Goal: Communication & Community: Answer question/provide support

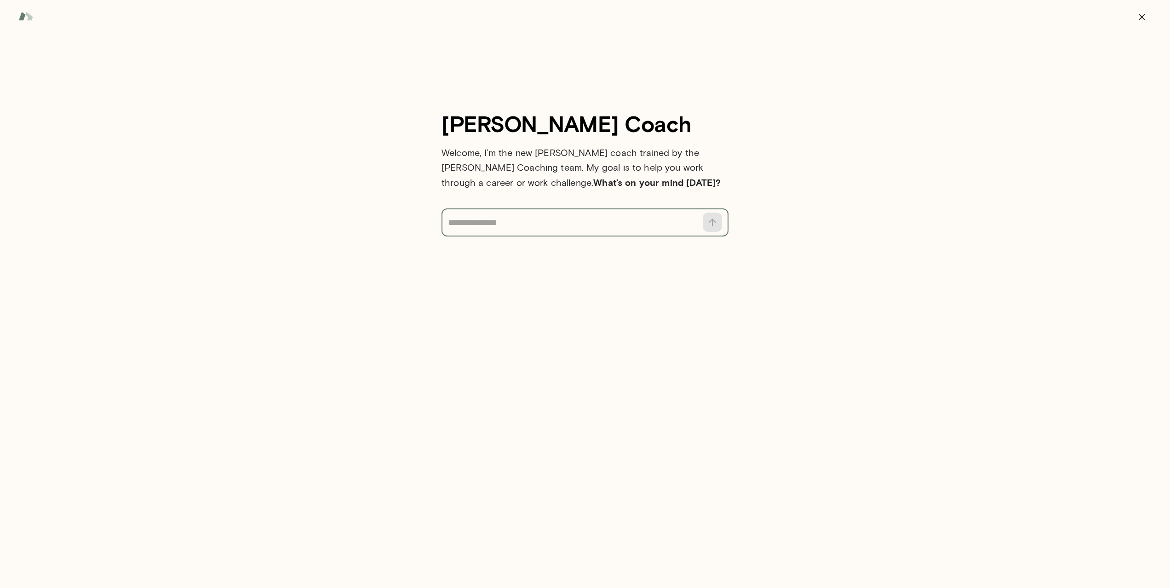
click at [517, 218] on textarea at bounding box center [572, 222] width 249 height 13
click at [540, 220] on textarea at bounding box center [572, 222] width 249 height 13
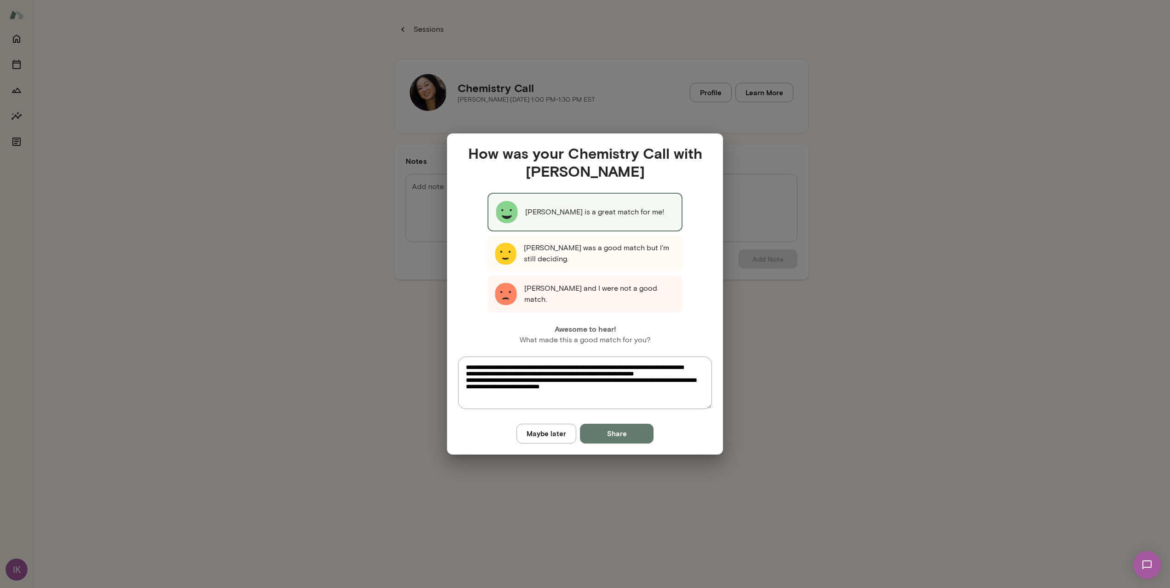
click at [841, 186] on div "**********" at bounding box center [585, 294] width 1170 height 588
click at [577, 218] on div "[PERSON_NAME] is a great match for me!" at bounding box center [585, 212] width 195 height 39
click at [616, 430] on button "Share" at bounding box center [617, 433] width 74 height 19
type textarea "*"
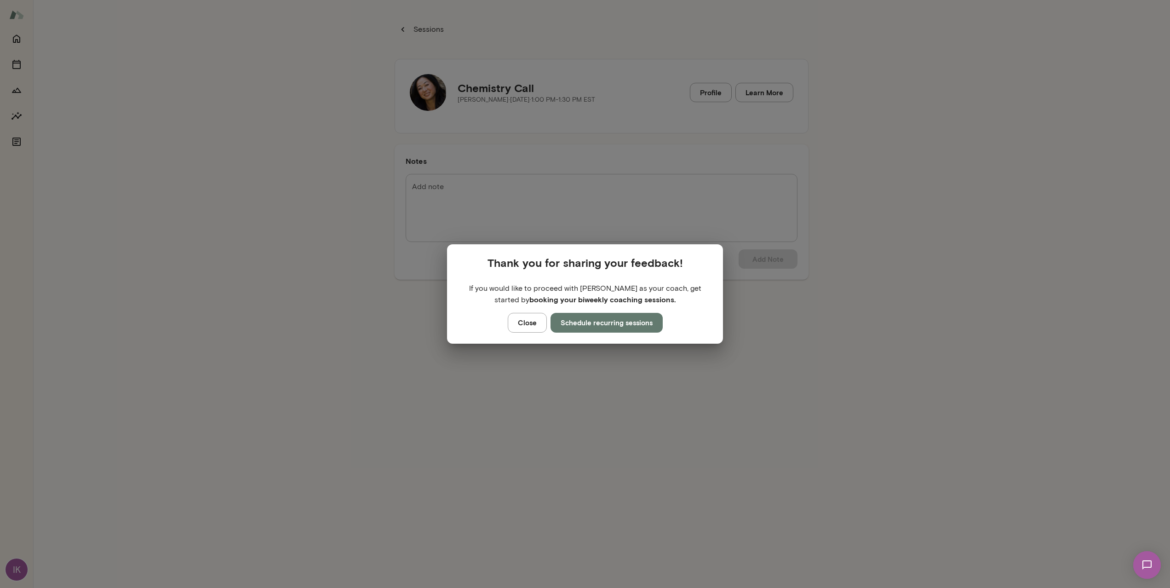
click at [529, 324] on button "Close" at bounding box center [527, 322] width 39 height 19
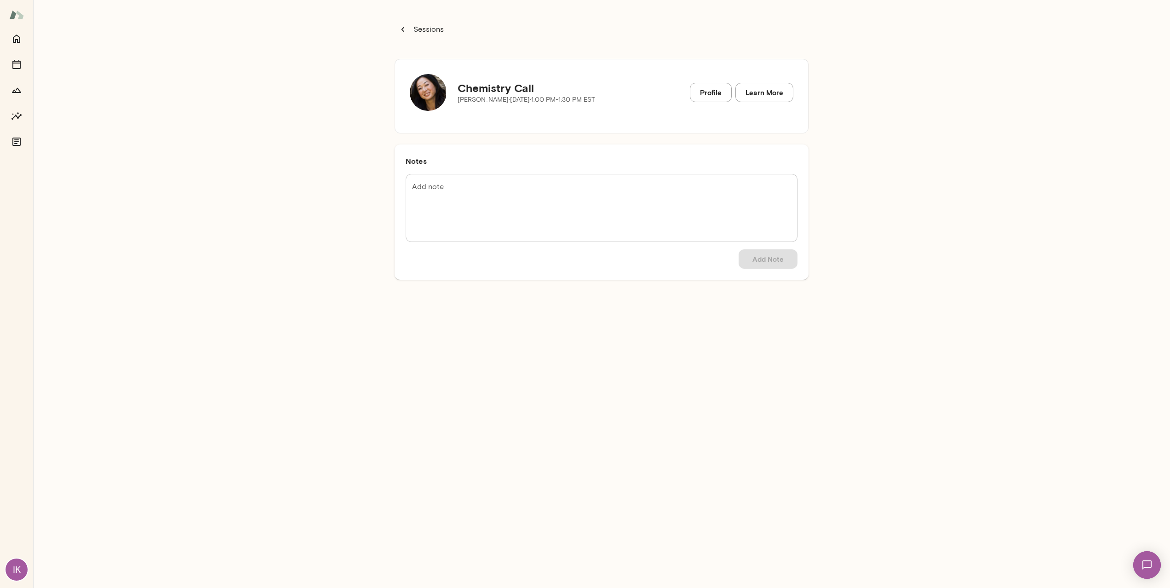
click at [395, 81] on div "Chemistry Call [PERSON_NAME][DATE] · 1:00 PM-1:30 PM EST Profile Learn More" at bounding box center [602, 96] width 414 height 75
click at [431, 86] on img at bounding box center [428, 92] width 37 height 37
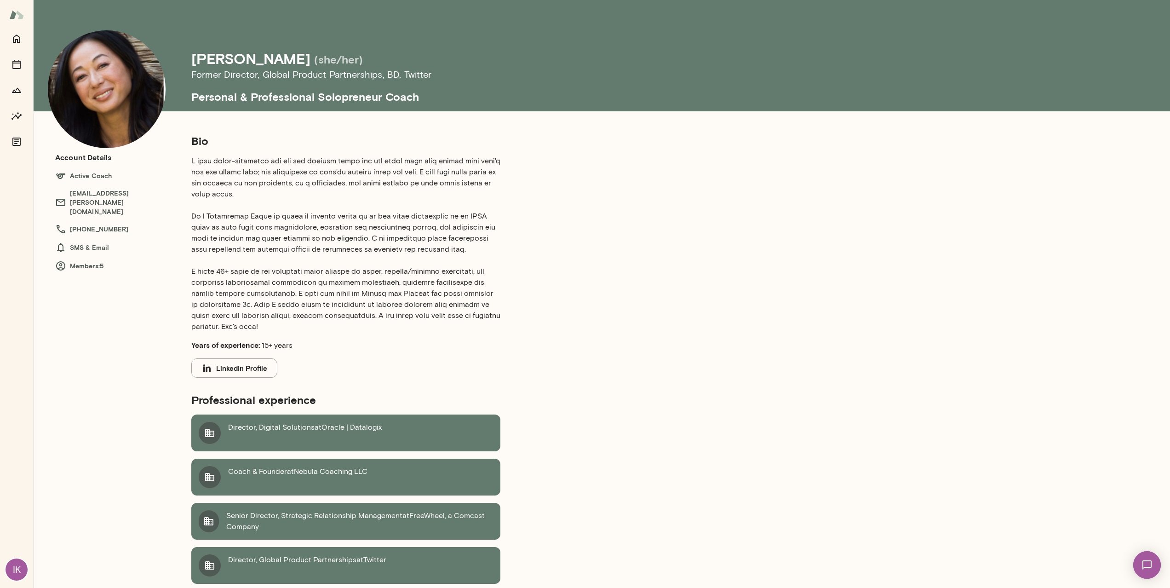
scroll to position [13, 0]
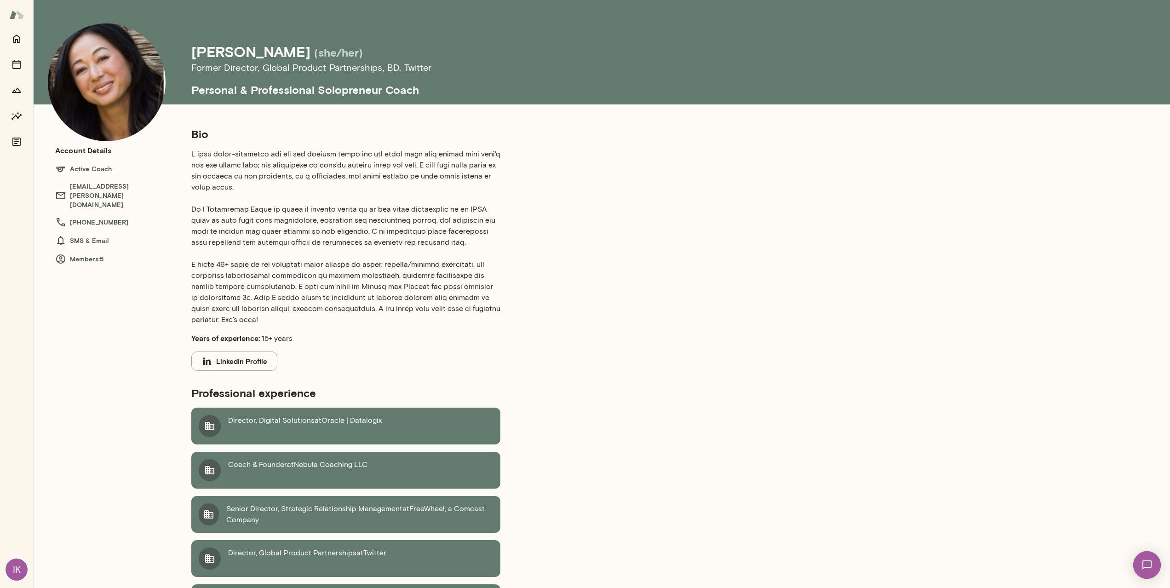
click at [235, 359] on button "LinkedIn Profile" at bounding box center [234, 360] width 86 height 19
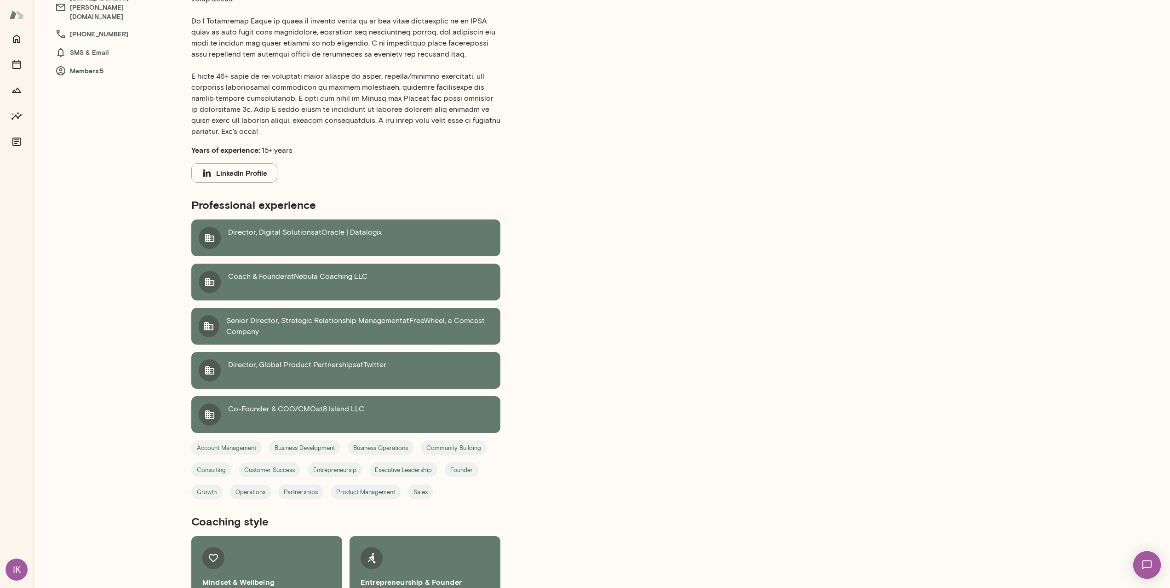
scroll to position [0, 0]
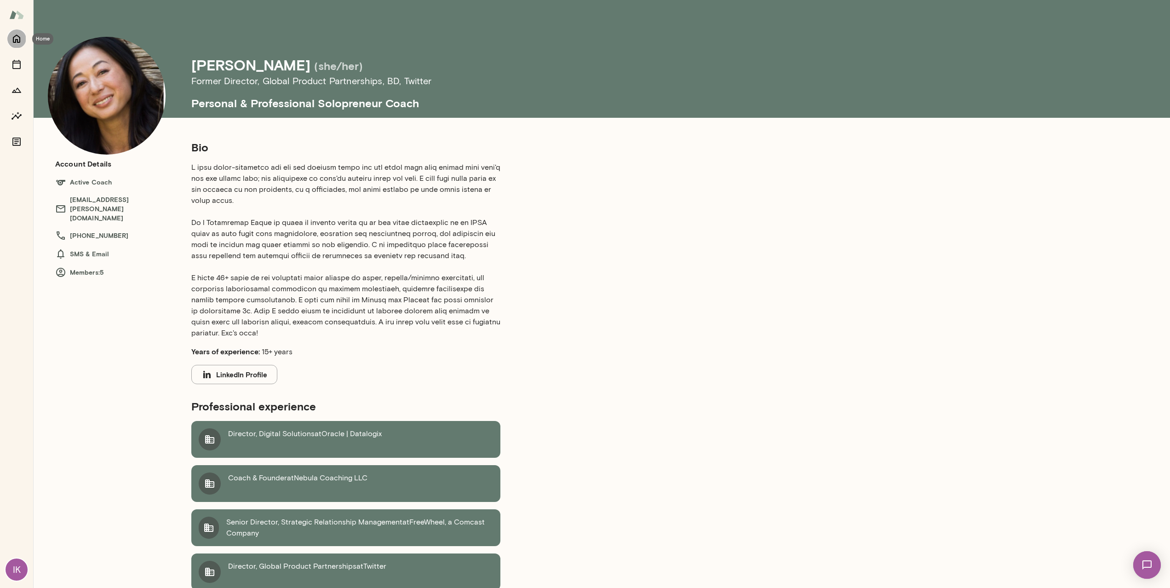
click at [15, 33] on icon "Home" at bounding box center [16, 38] width 11 height 11
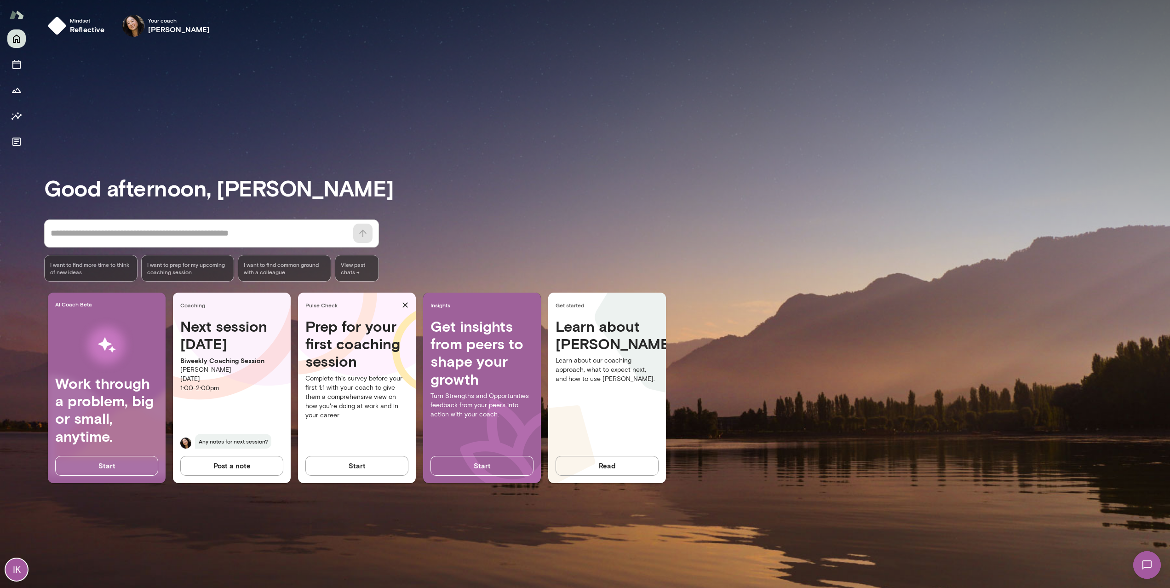
click at [370, 470] on button "Start" at bounding box center [356, 465] width 103 height 19
